Goal: Book appointment/travel/reservation

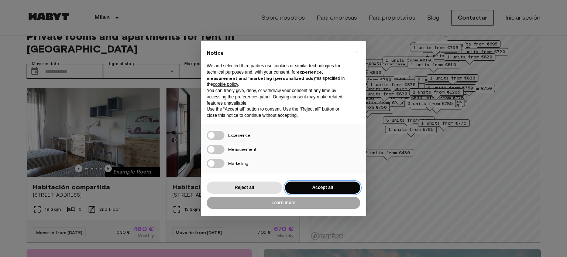
click at [334, 190] on button "Accept all" at bounding box center [322, 187] width 75 height 12
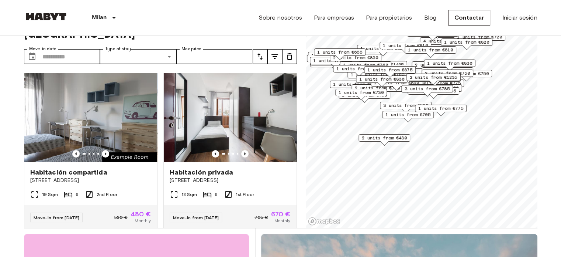
scroll to position [44, 0]
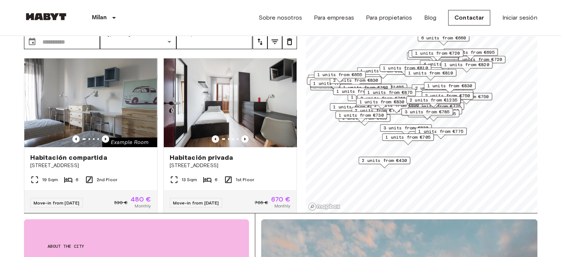
click at [487, 51] on span "12 units from €695" at bounding box center [471, 52] width 48 height 7
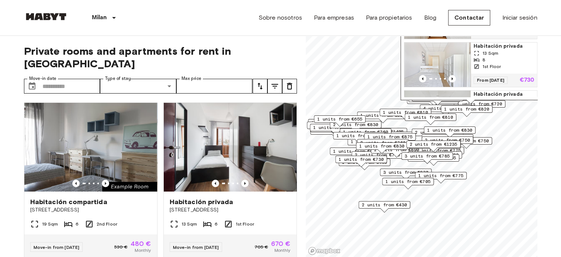
click at [438, 70] on img "Map marker" at bounding box center [438, 64] width 66 height 44
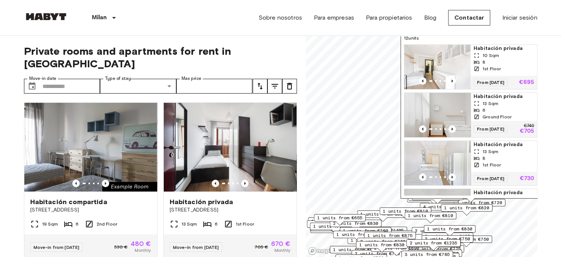
click at [508, 63] on div "8" at bounding box center [504, 62] width 61 height 7
click at [36, 79] on button "Choose date" at bounding box center [32, 86] width 15 height 15
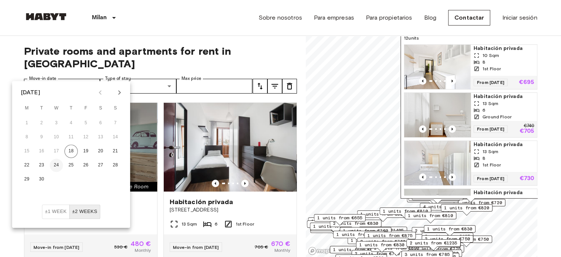
click at [58, 164] on button "24" at bounding box center [56, 164] width 13 height 13
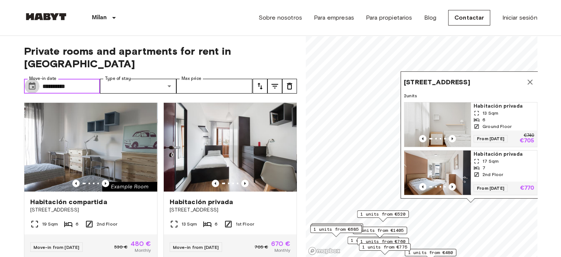
click at [33, 82] on icon "Choose date, selected date is 24 Sep 2025" at bounding box center [32, 86] width 9 height 9
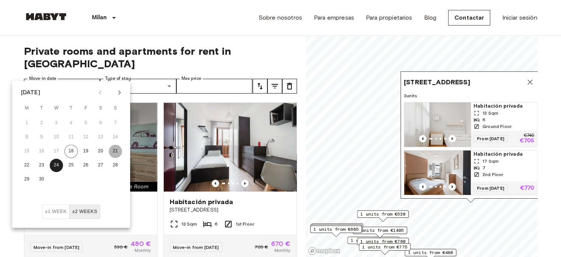
click at [117, 150] on button "21" at bounding box center [115, 150] width 13 height 13
type input "**********"
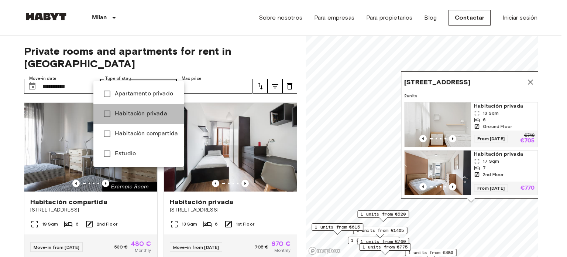
click at [145, 112] on span "Habitación privada" at bounding box center [146, 113] width 63 height 9
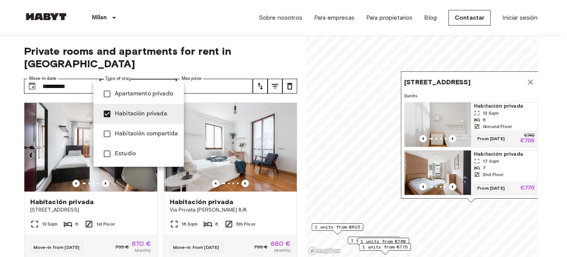
click at [236, 134] on div at bounding box center [283, 128] width 567 height 257
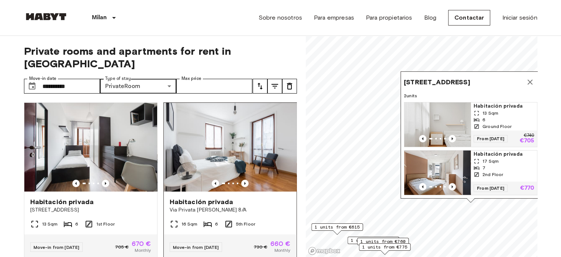
click at [228, 158] on img at bounding box center [230, 147] width 133 height 89
click at [527, 78] on icon "Map marker" at bounding box center [530, 82] width 9 height 9
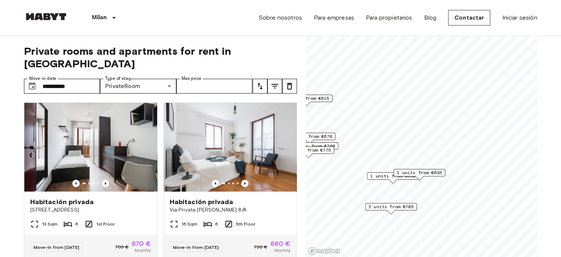
click at [383, 173] on span "1 units from €660" at bounding box center [393, 175] width 45 height 7
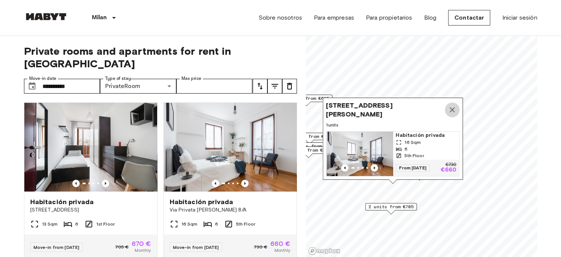
click at [450, 105] on icon "Map marker" at bounding box center [452, 109] width 9 height 9
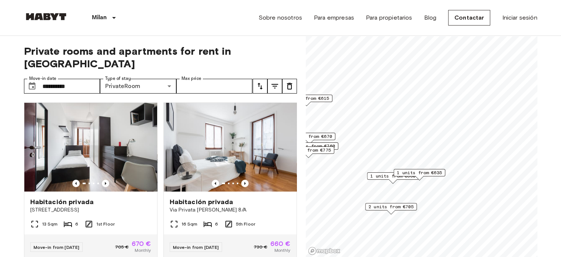
click at [326, 147] on span "1 units from €775" at bounding box center [308, 150] width 45 height 7
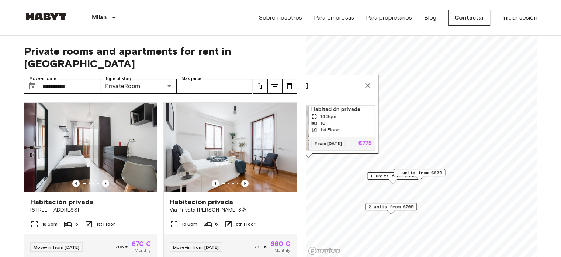
click at [335, 120] on div "10" at bounding box center [342, 123] width 61 height 7
click at [367, 83] on icon "Map marker" at bounding box center [367, 85] width 5 height 5
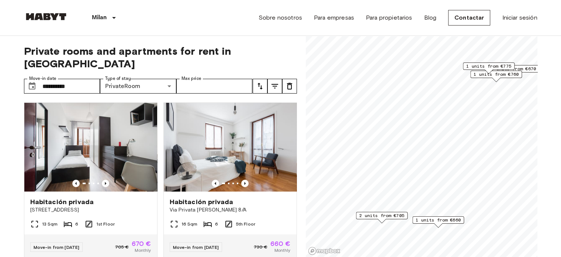
click at [530, 68] on span "1 units from €670" at bounding box center [513, 68] width 45 height 7
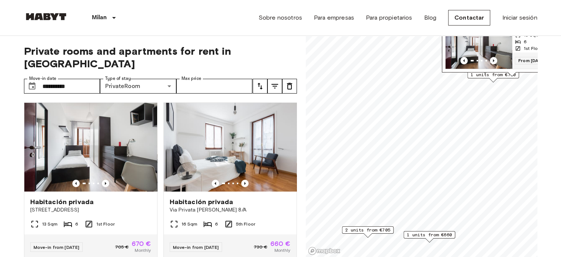
click at [497, 39] on img "Map marker" at bounding box center [479, 46] width 66 height 44
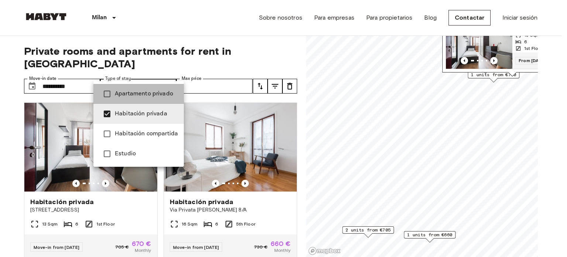
click at [151, 93] on span "Apartamento privado" at bounding box center [146, 93] width 63 height 9
type input "**********"
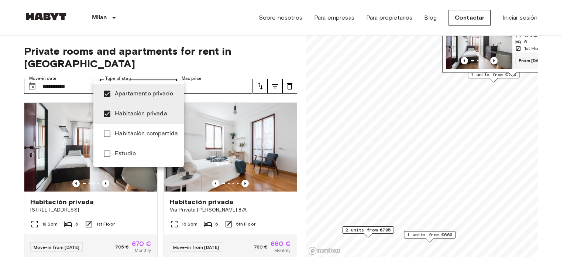
click at [423, 70] on div at bounding box center [283, 128] width 567 height 257
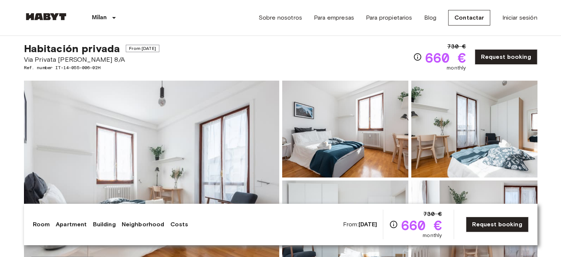
scroll to position [15, 0]
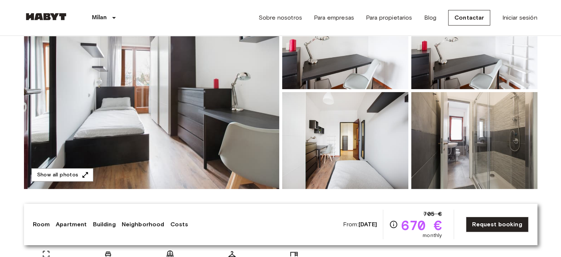
scroll to position [108, 0]
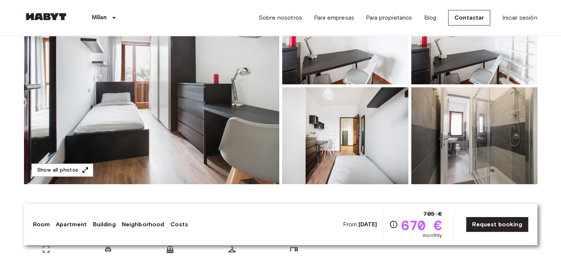
drag, startPoint x: 557, startPoint y: 196, endPoint x: 545, endPoint y: 252, distance: 57.8
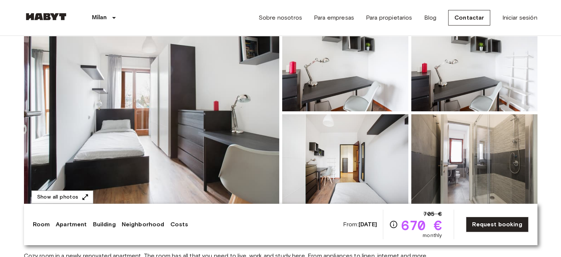
scroll to position [74, 0]
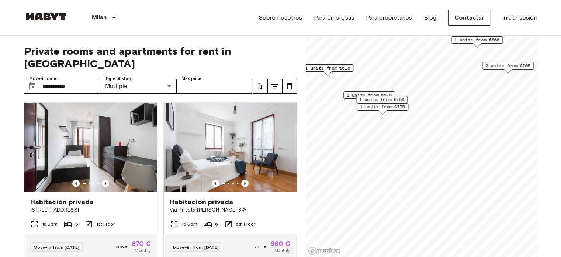
click at [388, 92] on span "1 units from €670" at bounding box center [369, 95] width 45 height 7
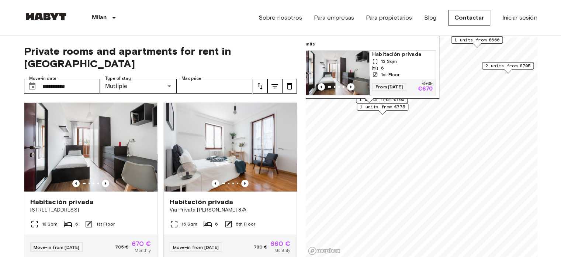
click at [470, 39] on span "1 units from €660" at bounding box center [477, 40] width 45 height 7
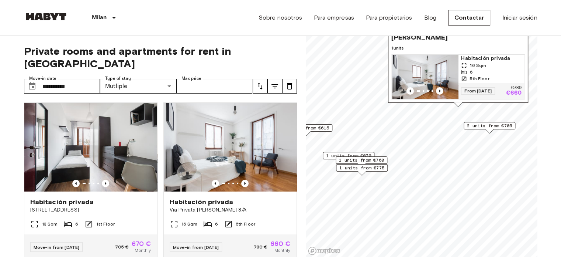
click at [472, 125] on span "2 units from €705" at bounding box center [489, 125] width 45 height 7
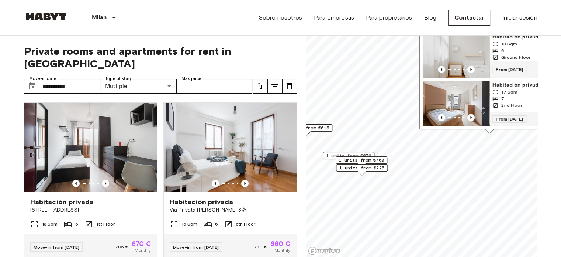
click at [460, 94] on img "Map marker" at bounding box center [456, 103] width 66 height 44
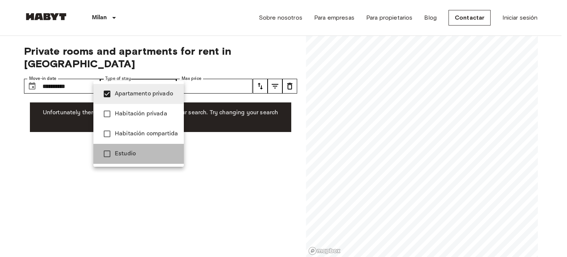
click at [142, 151] on span "Estudio" at bounding box center [146, 153] width 63 height 9
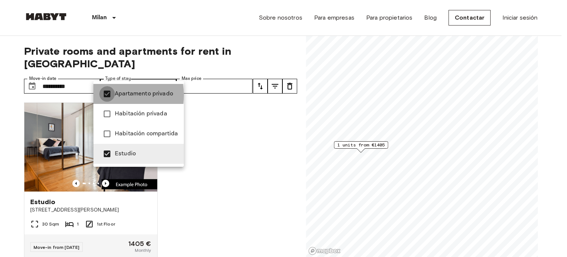
type input "******"
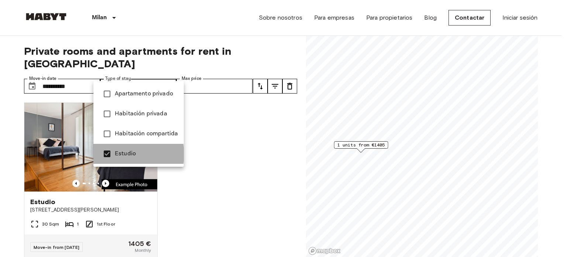
click at [124, 154] on span "Estudio" at bounding box center [146, 153] width 63 height 9
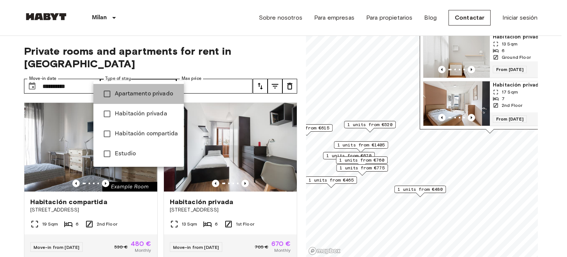
click at [143, 89] on span "Apartamento privado" at bounding box center [146, 93] width 63 height 9
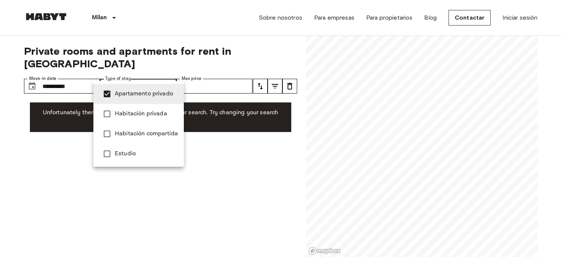
click at [142, 111] on span "Habitación privada" at bounding box center [146, 113] width 63 height 9
type input "**********"
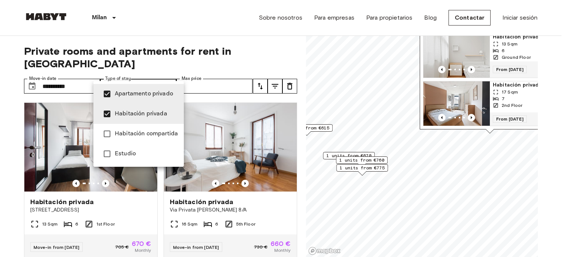
click at [295, 249] on div at bounding box center [283, 128] width 567 height 257
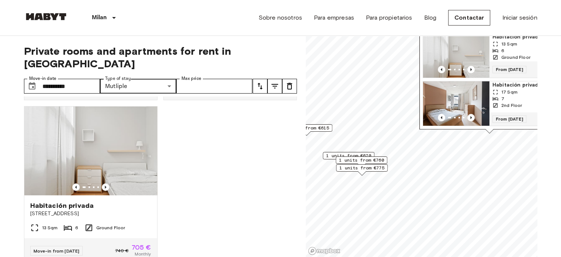
scroll to position [502, 0]
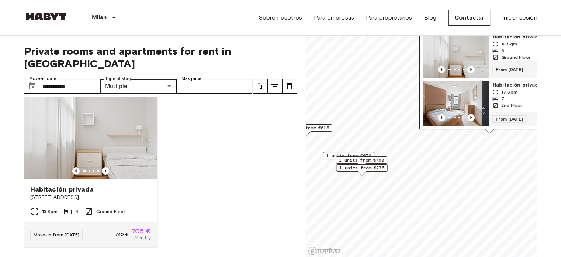
click at [106, 151] on img at bounding box center [90, 134] width 133 height 89
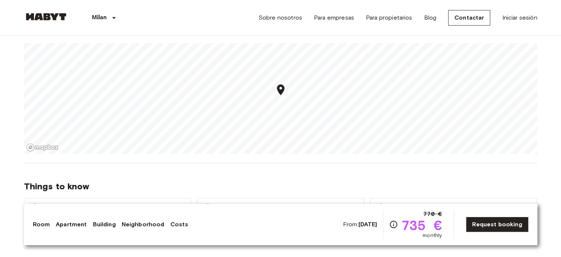
scroll to position [679, 0]
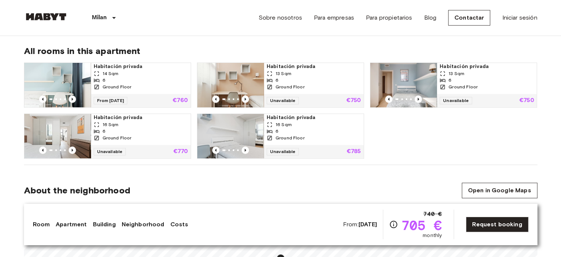
scroll to position [517, 0]
